Goal: Information Seeking & Learning: Learn about a topic

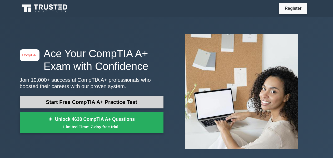
click at [88, 103] on link "Start Free CompTIA A+ Practice Test" at bounding box center [92, 102] width 144 height 13
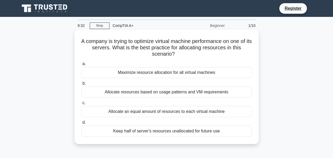
click at [157, 92] on div "Allocate resources based on usage patterns and VM requirements" at bounding box center [166, 91] width 171 height 11
click at [81, 85] on input "b. Allocate resources based on usage patterns and VM requirements" at bounding box center [81, 83] width 0 height 3
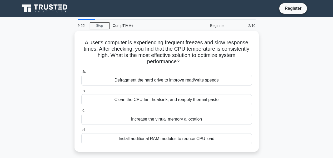
scroll to position [26, 0]
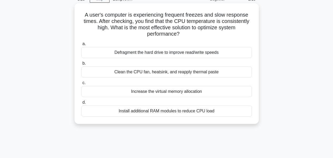
click at [150, 72] on div "Clean the CPU fan, heatsink, and reapply thermal paste" at bounding box center [166, 71] width 171 height 11
click at [81, 65] on input "b. Clean the CPU fan, heatsink, and reapply thermal paste" at bounding box center [81, 63] width 0 height 3
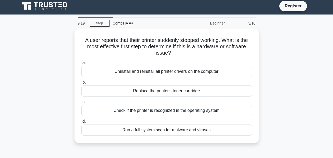
scroll to position [0, 0]
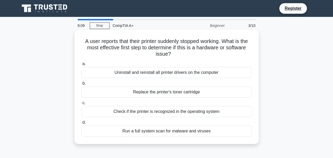
click at [171, 74] on div "Uninstall and reinstall all printer drivers on the computer" at bounding box center [166, 72] width 171 height 11
click at [81, 66] on input "a. Uninstall and reinstall all printer drivers on the computer" at bounding box center [81, 63] width 0 height 3
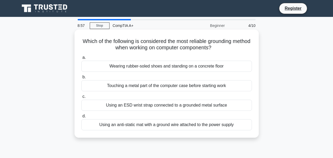
click at [163, 107] on div "Using an ESD wrist strap connected to a grounded metal surface" at bounding box center [166, 104] width 171 height 11
click at [81, 98] on input "c. Using an ESD wrist strap connected to a grounded metal surface" at bounding box center [81, 96] width 0 height 3
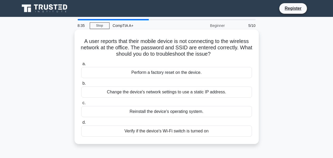
click at [153, 131] on div "Verify if the device's Wi-Fi switch is turned on" at bounding box center [166, 130] width 171 height 11
click at [81, 124] on input "d. Verify if the device's Wi-Fi switch is turned on" at bounding box center [81, 122] width 0 height 3
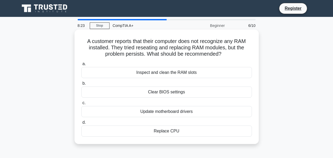
click at [142, 72] on div "Inspect and clean the RAM slots" at bounding box center [166, 72] width 171 height 11
click at [81, 66] on input "a. Inspect and clean the RAM slots" at bounding box center [81, 63] width 0 height 3
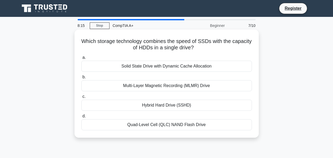
click at [152, 104] on div "Hybrid Hard Drive (SSHD)" at bounding box center [166, 104] width 171 height 11
click at [81, 98] on input "c. Hybrid Hard Drive (SSHD)" at bounding box center [81, 96] width 0 height 3
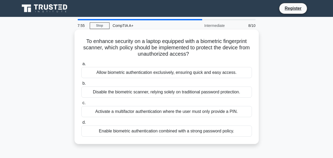
click at [169, 133] on div "Enable biometric authentication combined with a strong password policy." at bounding box center [166, 130] width 171 height 11
click at [81, 124] on input "d. Enable biometric authentication combined with a strong password policy." at bounding box center [81, 122] width 0 height 3
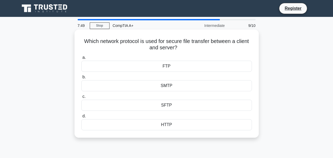
click at [162, 68] on div "FTP" at bounding box center [166, 66] width 171 height 11
click at [81, 59] on input "a. FTP" at bounding box center [81, 57] width 0 height 3
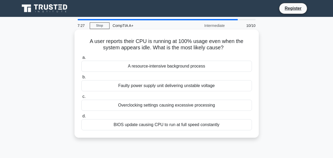
click at [161, 68] on div "A resource-intensive background process" at bounding box center [166, 66] width 171 height 11
click at [81, 59] on input "a. A resource-intensive background process" at bounding box center [81, 57] width 0 height 3
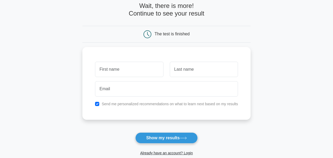
scroll to position [107, 0]
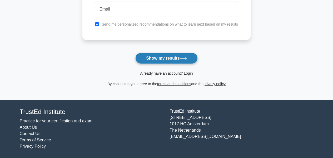
click at [170, 57] on button "Show my results" at bounding box center [166, 58] width 62 height 11
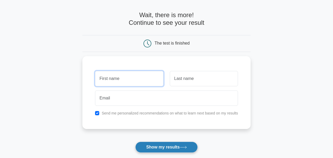
scroll to position [18, 0]
